Goal: Use online tool/utility: Utilize a website feature to perform a specific function

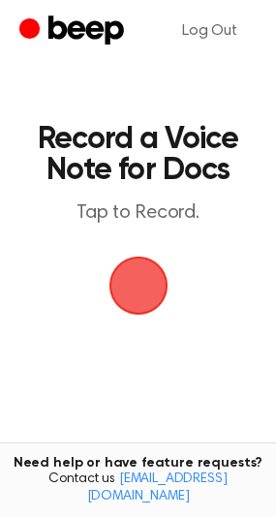
click at [139, 279] on span "button" at bounding box center [138, 285] width 54 height 54
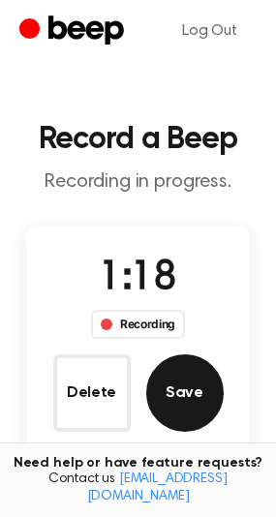
click at [205, 402] on button "Save" at bounding box center [184, 392] width 77 height 77
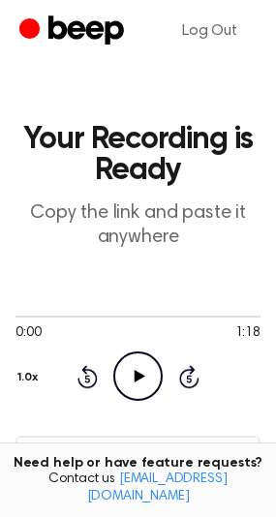
click at [142, 384] on icon "Play Audio" at bounding box center [137, 375] width 49 height 49
click at [150, 317] on div at bounding box center [137, 315] width 245 height 15
drag, startPoint x: 56, startPoint y: 316, endPoint x: -4, endPoint y: 313, distance: 60.1
click at [0, 313] on html "Log Out Your Recording is Ready Copy the link and paste it anywhere 0:44 1:18 Y…" at bounding box center [138, 526] width 276 height 1053
click at [23, 316] on div at bounding box center [87, 317] width 144 height 2
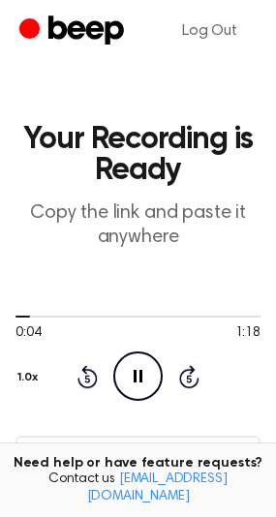
drag, startPoint x: 23, startPoint y: 319, endPoint x: 4, endPoint y: 320, distance: 19.4
click at [4, 320] on main "Your Recording is Ready Copy the link and paste it anywhere 0:04 1:18 Your brow…" at bounding box center [138, 495] width 276 height 991
click at [19, 319] on div at bounding box center [137, 315] width 245 height 15
click at [15, 320] on span at bounding box center [16, 316] width 15 height 15
click at [17, 319] on span at bounding box center [21, 316] width 15 height 15
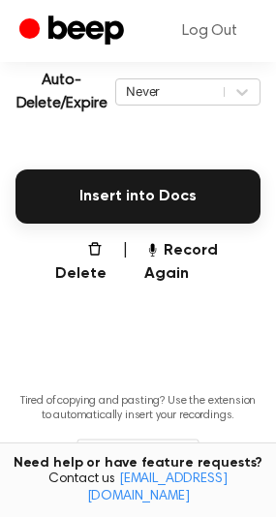
scroll to position [484, 0]
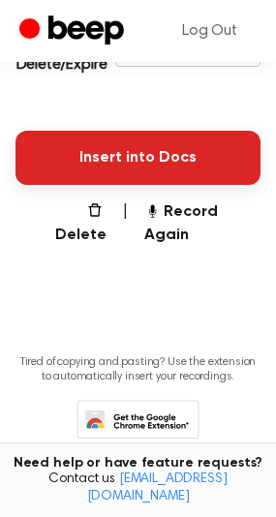
click at [103, 172] on button "Insert into Docs" at bounding box center [137, 158] width 245 height 54
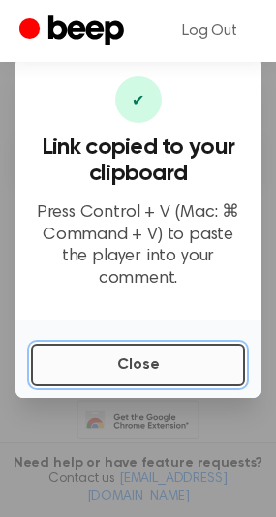
click at [110, 360] on button "Close" at bounding box center [138, 365] width 214 height 43
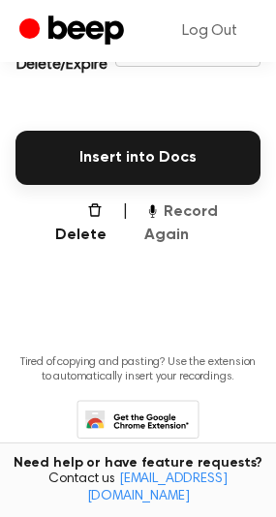
click at [234, 221] on button "Record Again" at bounding box center [202, 223] width 116 height 46
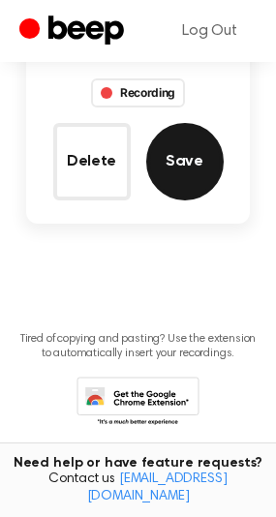
click at [151, 167] on button "Save" at bounding box center [184, 161] width 77 height 77
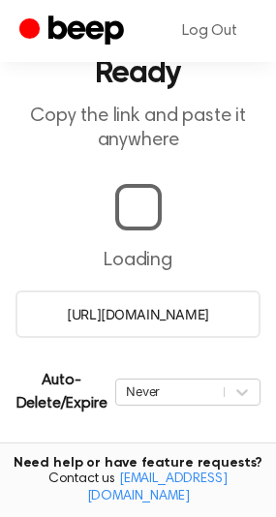
scroll to position [151, 0]
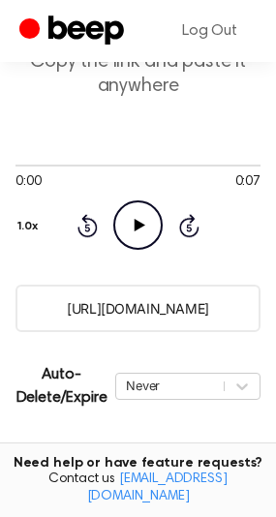
click at [121, 235] on icon "Play Audio" at bounding box center [137, 224] width 49 height 49
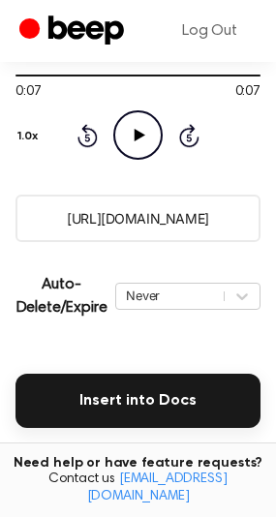
scroll to position [313, 0]
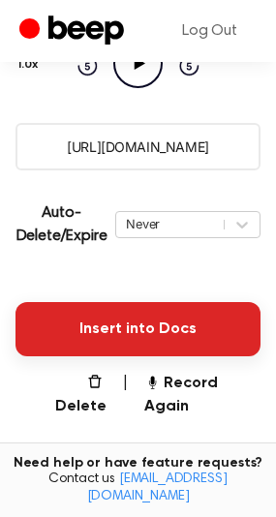
click at [139, 319] on button "Insert into Docs" at bounding box center [137, 329] width 245 height 54
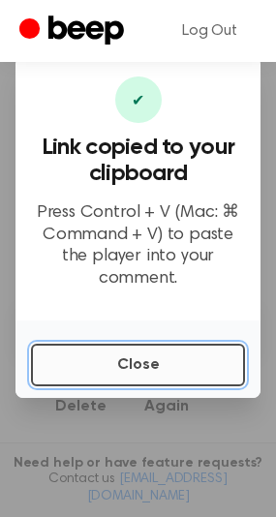
click at [120, 348] on button "Close" at bounding box center [138, 365] width 214 height 43
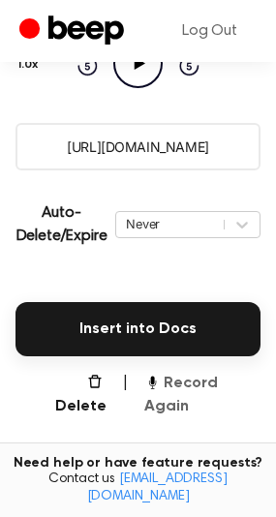
click at [190, 374] on button "Record Again" at bounding box center [202, 395] width 116 height 46
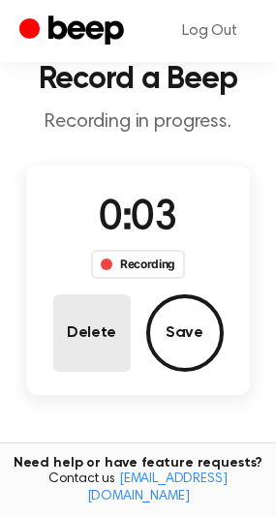
click at [75, 327] on button "Delete" at bounding box center [91, 332] width 77 height 77
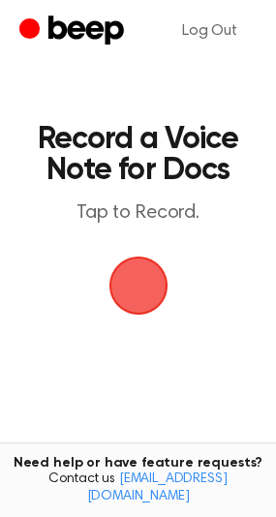
click at [117, 284] on span "button" at bounding box center [138, 285] width 54 height 54
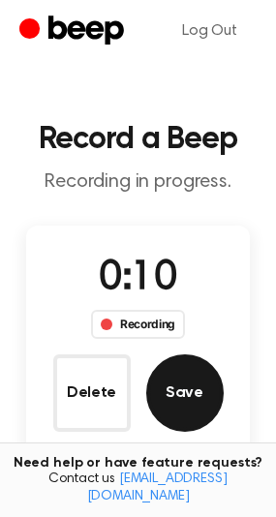
click at [182, 381] on button "Save" at bounding box center [184, 392] width 77 height 77
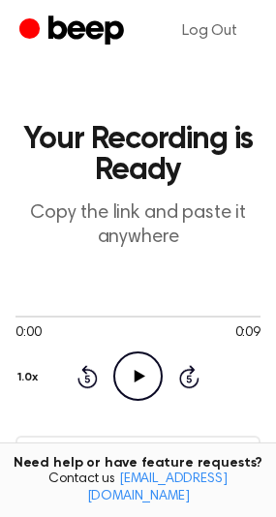
click at [151, 369] on icon "Play Audio" at bounding box center [137, 375] width 49 height 49
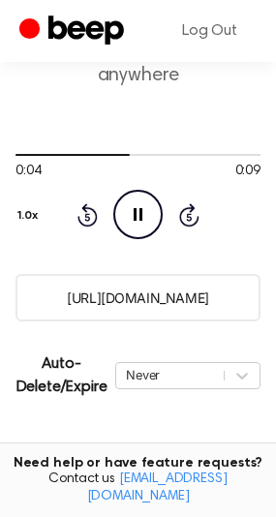
scroll to position [322, 0]
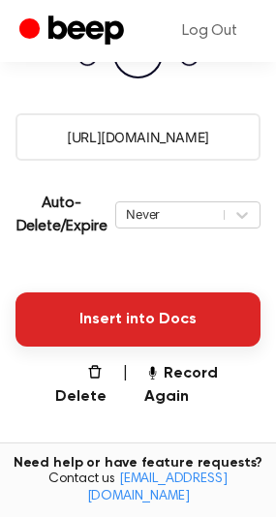
click at [112, 319] on button "Insert into Docs" at bounding box center [137, 319] width 245 height 54
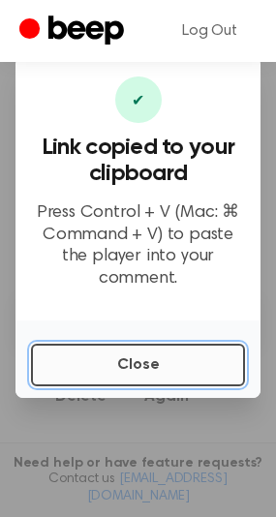
click at [116, 346] on button "Close" at bounding box center [138, 365] width 214 height 43
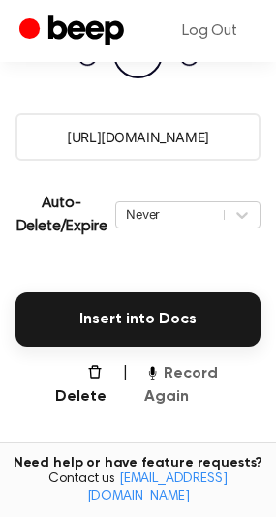
click at [215, 366] on button "Record Again" at bounding box center [202, 385] width 116 height 46
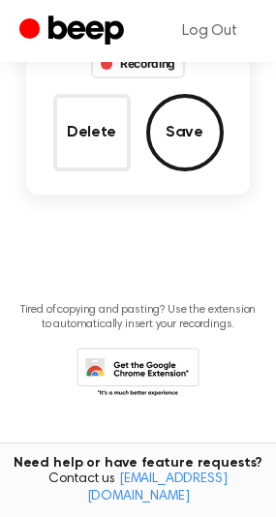
scroll to position [70, 0]
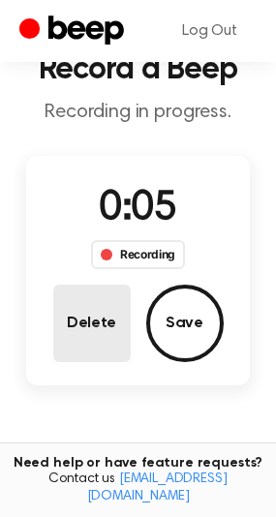
click at [96, 318] on button "Delete" at bounding box center [91, 323] width 77 height 77
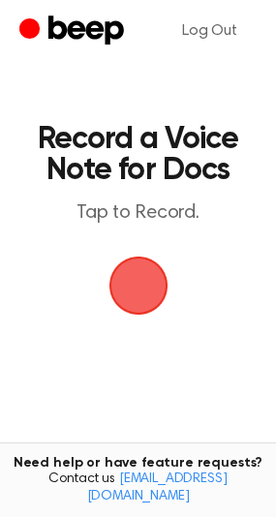
click at [125, 279] on span "button" at bounding box center [138, 285] width 54 height 54
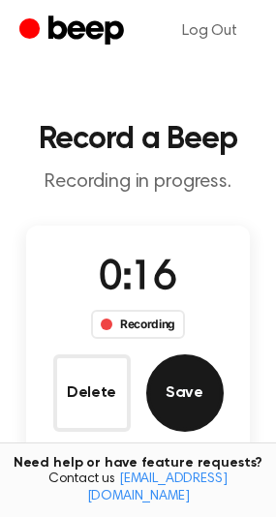
click at [165, 378] on button "Save" at bounding box center [184, 392] width 77 height 77
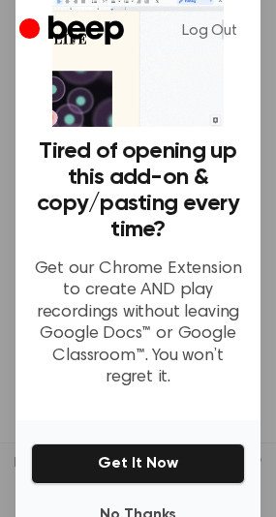
scroll to position [151, 0]
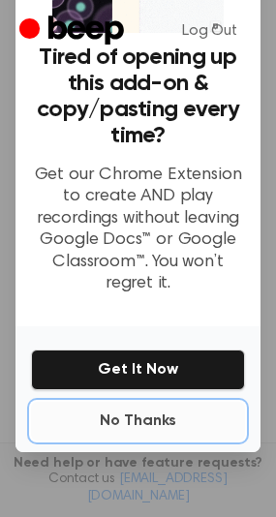
click at [154, 402] on button "No Thanks" at bounding box center [138, 421] width 214 height 39
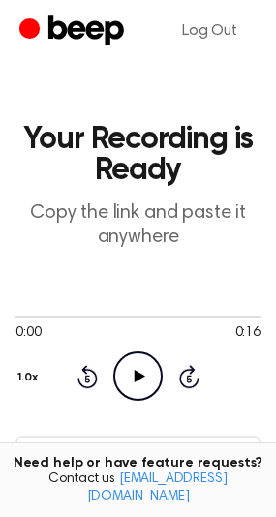
click at [147, 371] on icon "Play Audio" at bounding box center [137, 375] width 49 height 49
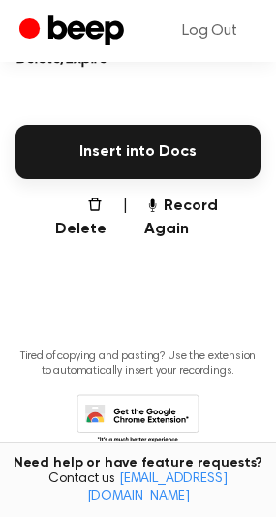
scroll to position [511, 0]
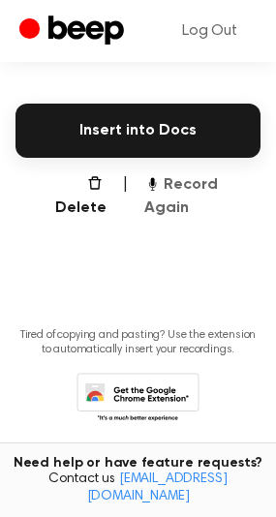
click at [159, 173] on button "Record Again" at bounding box center [202, 196] width 116 height 46
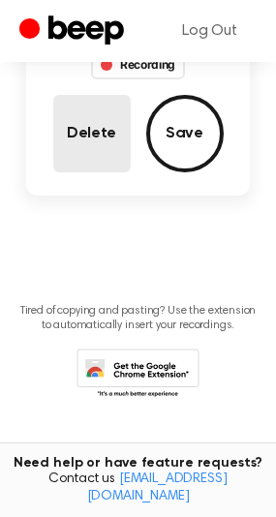
click at [105, 167] on button "Delete" at bounding box center [91, 133] width 77 height 77
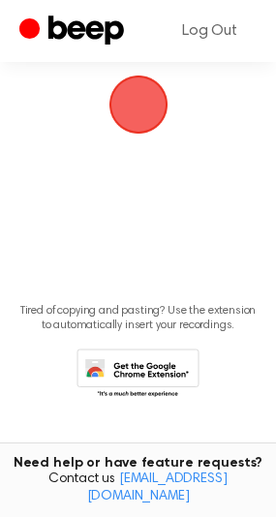
click at [146, 110] on span "button" at bounding box center [138, 104] width 54 height 54
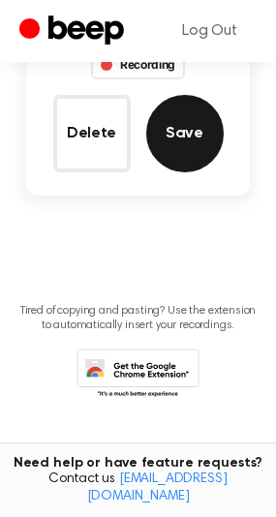
click at [166, 154] on button "Save" at bounding box center [184, 133] width 77 height 77
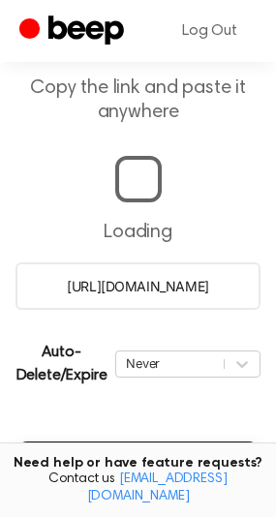
scroll to position [151, 0]
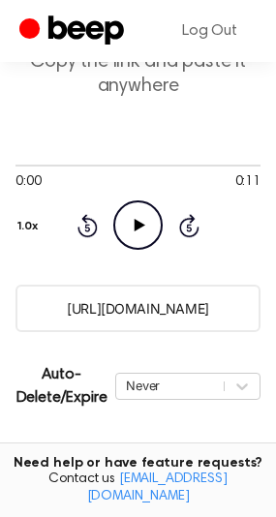
click at [147, 203] on icon "Play Audio" at bounding box center [137, 224] width 49 height 49
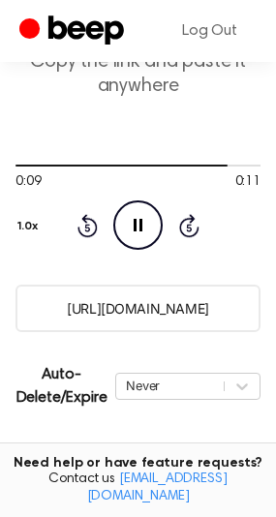
scroll to position [313, 0]
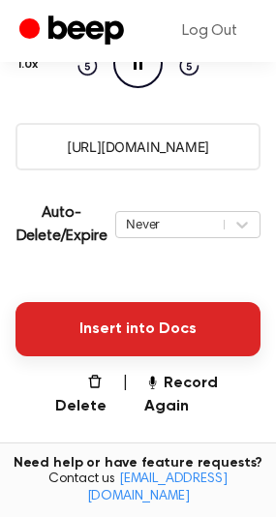
click at [178, 317] on button "Insert into Docs" at bounding box center [137, 329] width 245 height 54
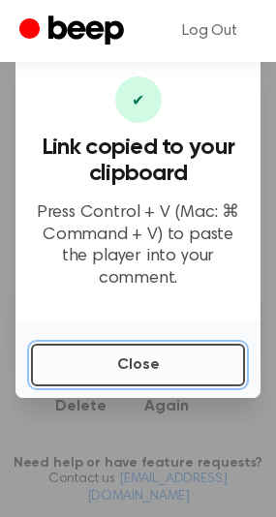
click at [159, 347] on button "Close" at bounding box center [138, 365] width 214 height 43
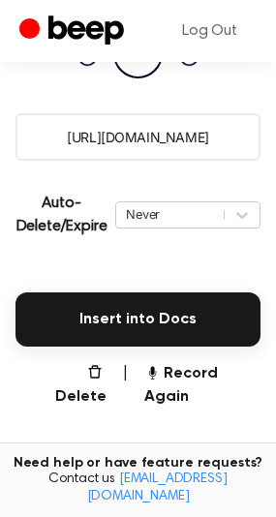
scroll to position [484, 0]
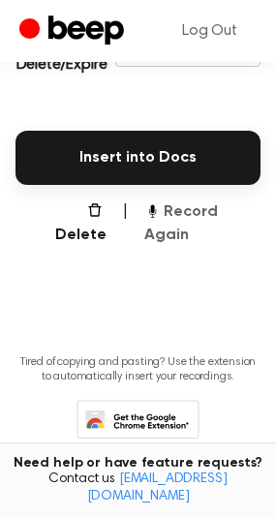
click at [191, 207] on button "Record Again" at bounding box center [202, 223] width 116 height 46
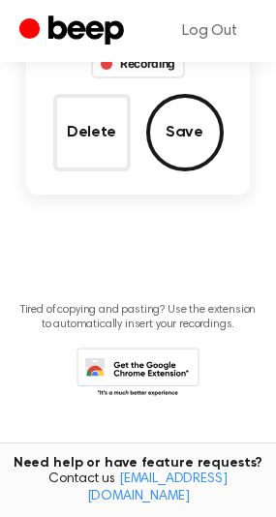
scroll to position [231, 0]
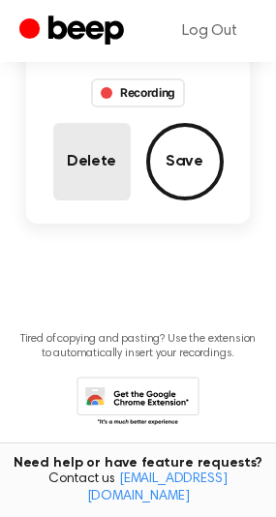
click at [117, 164] on button "Delete" at bounding box center [91, 161] width 77 height 77
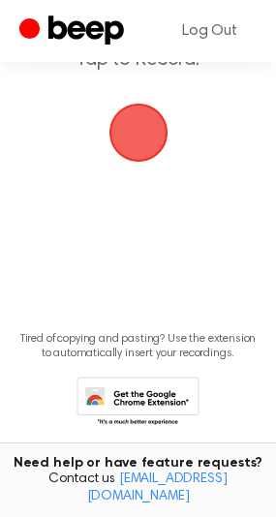
click at [140, 159] on span "button" at bounding box center [138, 133] width 54 height 54
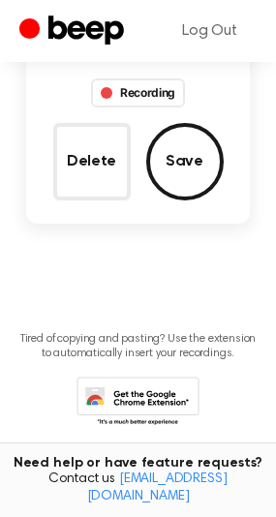
scroll to position [70, 0]
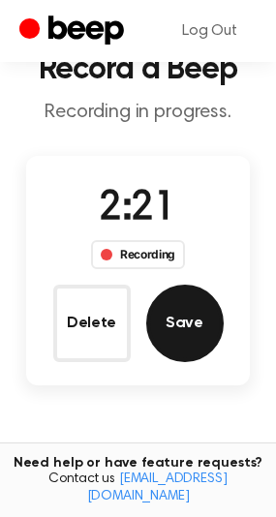
click at [210, 308] on button "Save" at bounding box center [184, 323] width 77 height 77
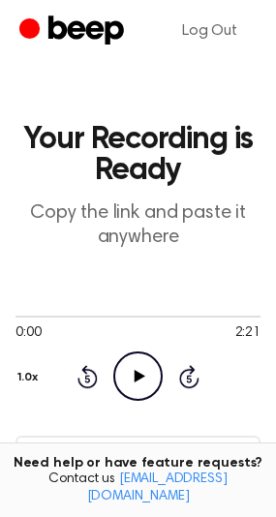
click at [142, 389] on icon "Play Audio" at bounding box center [137, 375] width 49 height 49
click at [99, 319] on div at bounding box center [137, 315] width 245 height 15
click at [188, 316] on div at bounding box center [137, 317] width 245 height 2
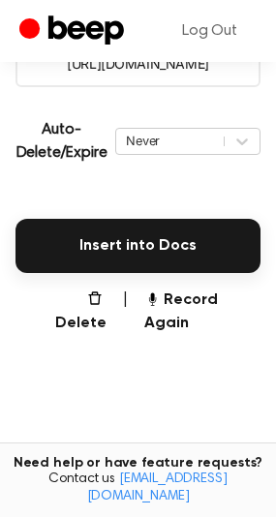
scroll to position [484, 0]
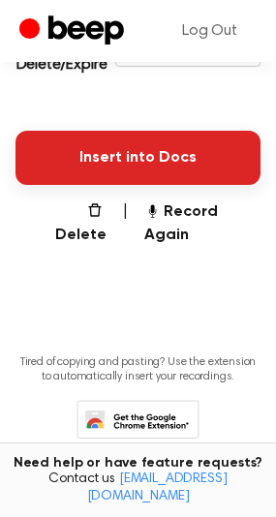
click at [96, 153] on button "Insert into Docs" at bounding box center [137, 158] width 245 height 54
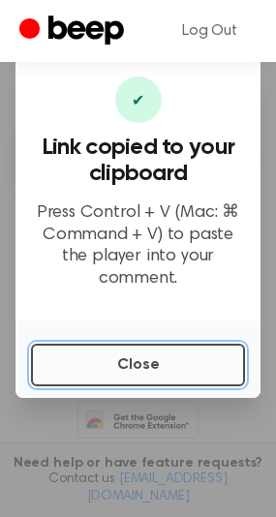
click at [136, 362] on button "Close" at bounding box center [138, 365] width 214 height 43
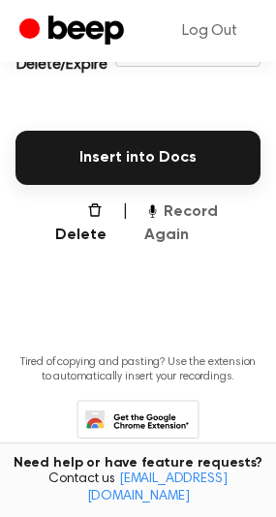
click at [197, 218] on button "Record Again" at bounding box center [202, 223] width 116 height 46
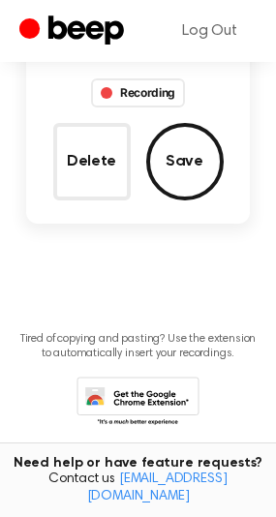
click at [77, 163] on button "Delete" at bounding box center [91, 161] width 77 height 77
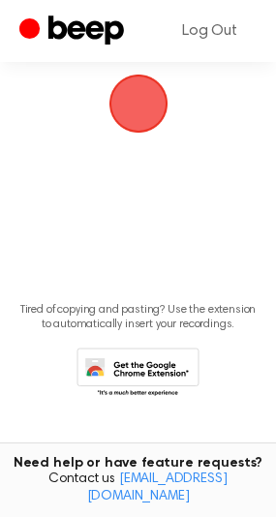
scroll to position [153, 0]
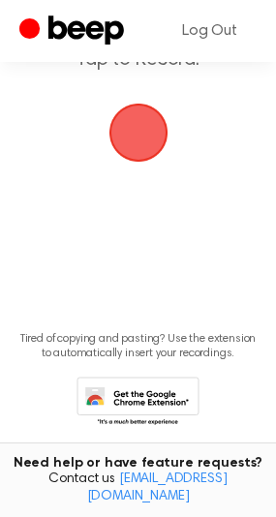
click at [131, 153] on span "button" at bounding box center [138, 133] width 54 height 54
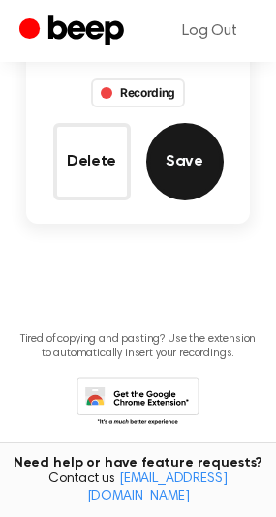
click at [172, 153] on button "Save" at bounding box center [184, 161] width 77 height 77
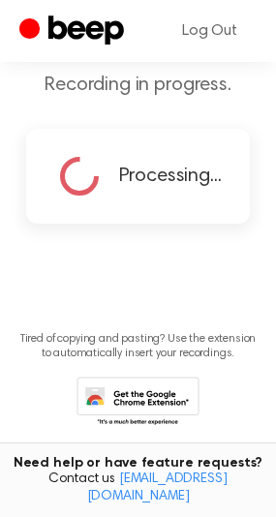
scroll to position [151, 0]
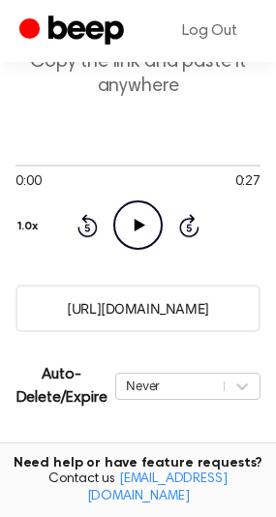
click at [136, 237] on icon "Play Audio" at bounding box center [137, 224] width 49 height 49
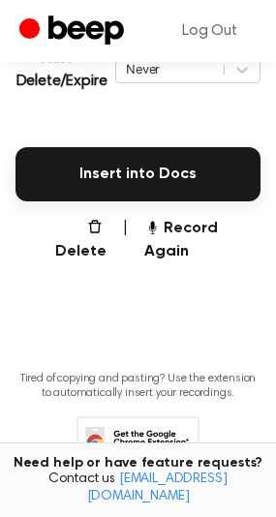
scroll to position [484, 0]
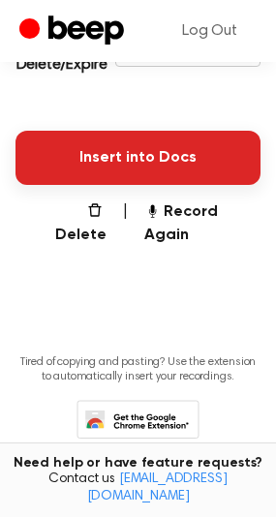
click at [137, 165] on button "Insert into Docs" at bounding box center [137, 158] width 245 height 54
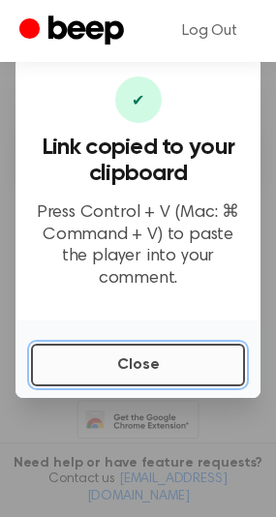
click at [142, 371] on button "Close" at bounding box center [138, 365] width 214 height 43
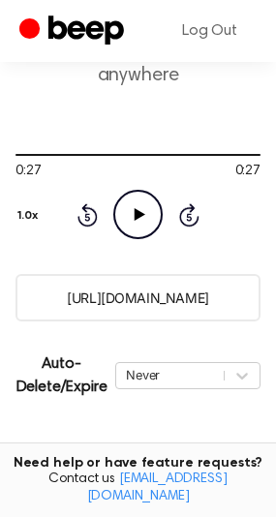
scroll to position [161, 0]
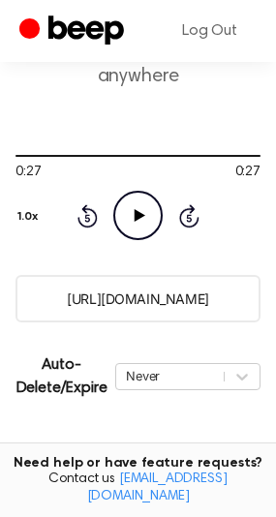
click at [138, 219] on icon "Play Audio" at bounding box center [137, 215] width 49 height 49
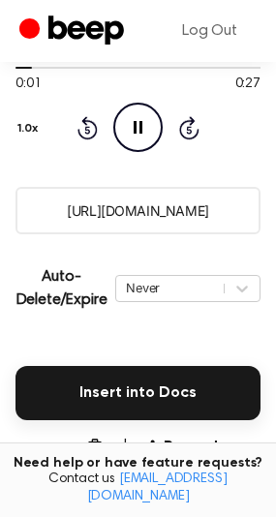
scroll to position [322, 0]
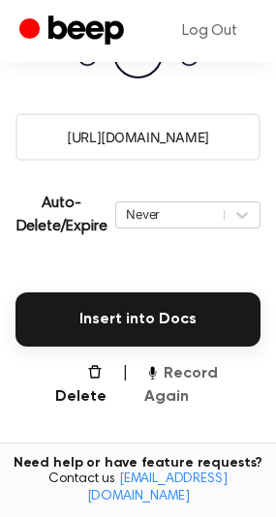
click at [197, 366] on button "Record Again" at bounding box center [202, 385] width 116 height 46
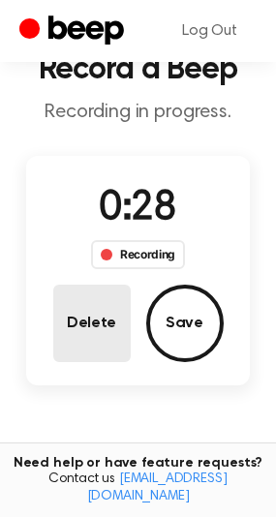
click at [101, 306] on button "Delete" at bounding box center [91, 323] width 77 height 77
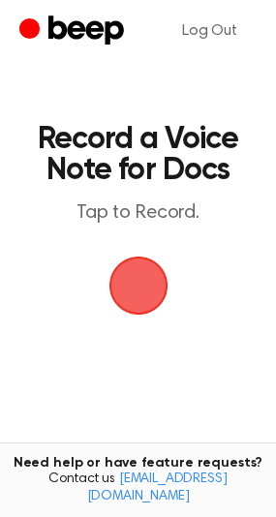
click at [123, 282] on span "button" at bounding box center [138, 285] width 54 height 54
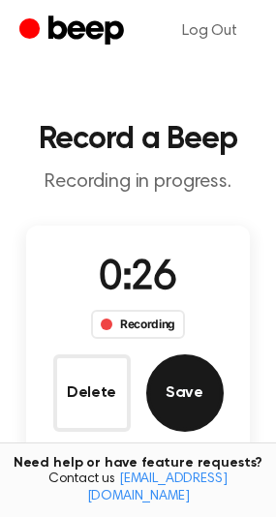
click at [194, 390] on button "Save" at bounding box center [184, 392] width 77 height 77
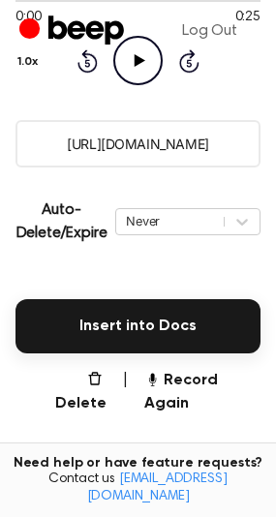
scroll to position [321, 0]
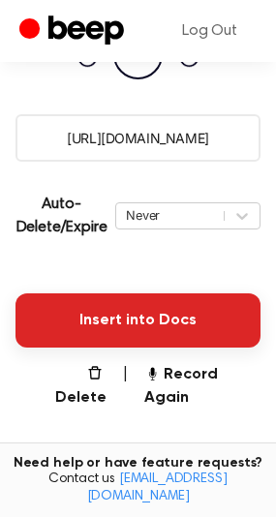
click at [134, 314] on button "Insert into Docs" at bounding box center [137, 320] width 245 height 54
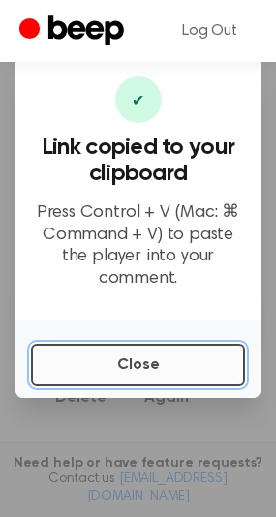
click at [205, 362] on button "Close" at bounding box center [138, 365] width 214 height 43
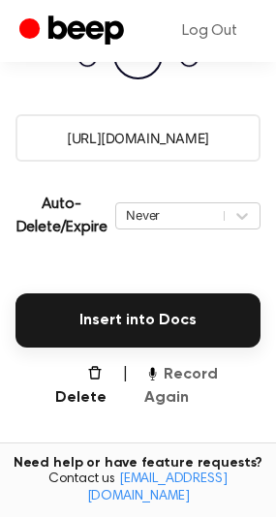
click at [192, 363] on button "Record Again" at bounding box center [202, 386] width 116 height 46
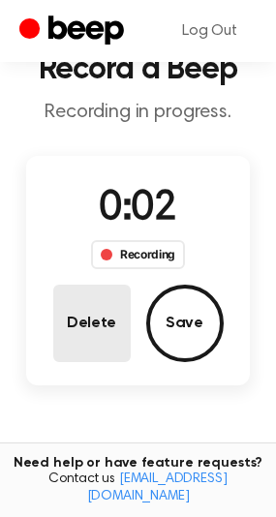
click at [93, 309] on button "Delete" at bounding box center [91, 323] width 77 height 77
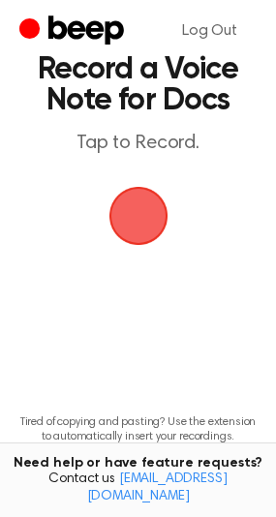
scroll to position [0, 0]
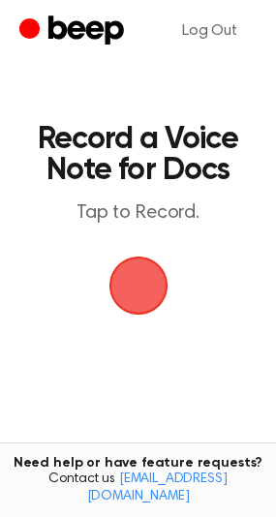
click at [153, 299] on span "button" at bounding box center [138, 285] width 54 height 54
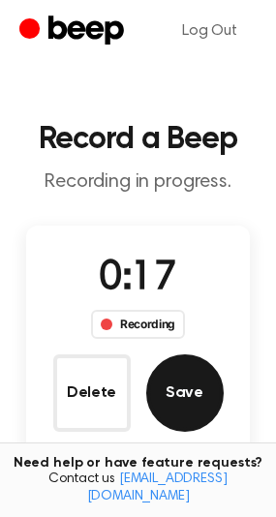
click at [194, 377] on button "Save" at bounding box center [184, 392] width 77 height 77
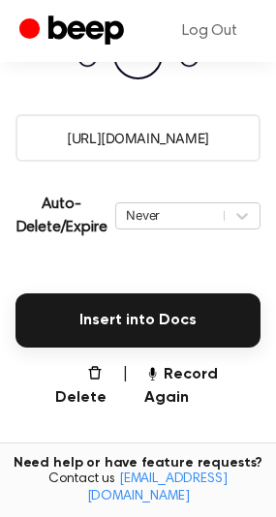
scroll to position [322, 0]
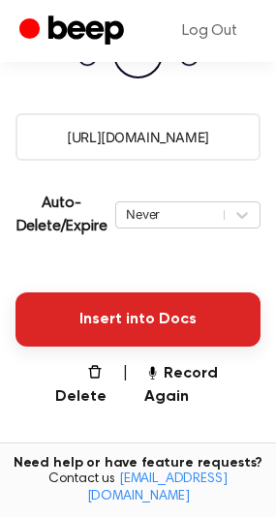
click at [143, 310] on button "Insert into Docs" at bounding box center [137, 319] width 245 height 54
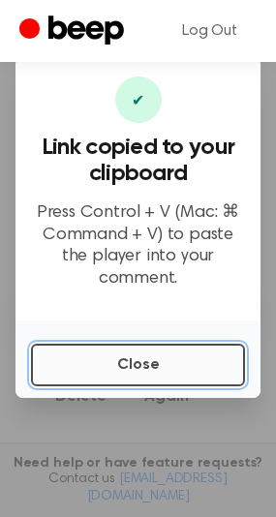
click at [143, 344] on button "Close" at bounding box center [138, 365] width 214 height 43
